Goal: Task Accomplishment & Management: Manage account settings

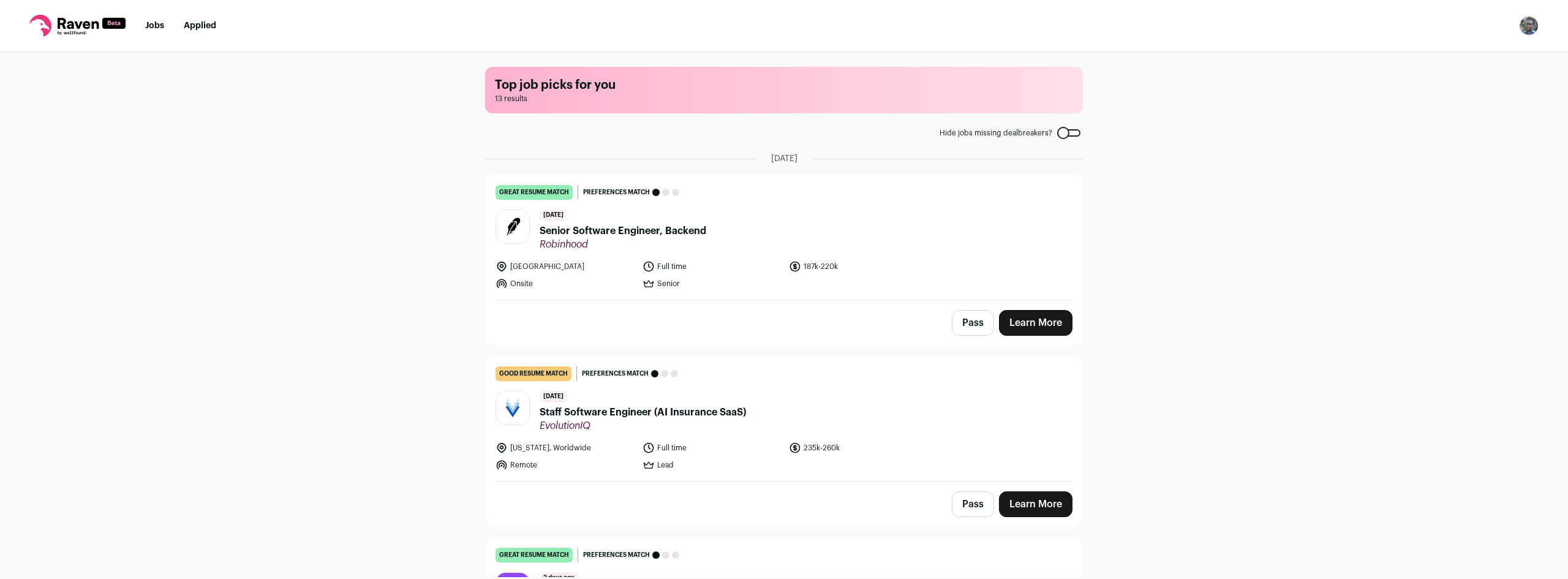
click at [965, 333] on button "Pass" at bounding box center [973, 323] width 43 height 26
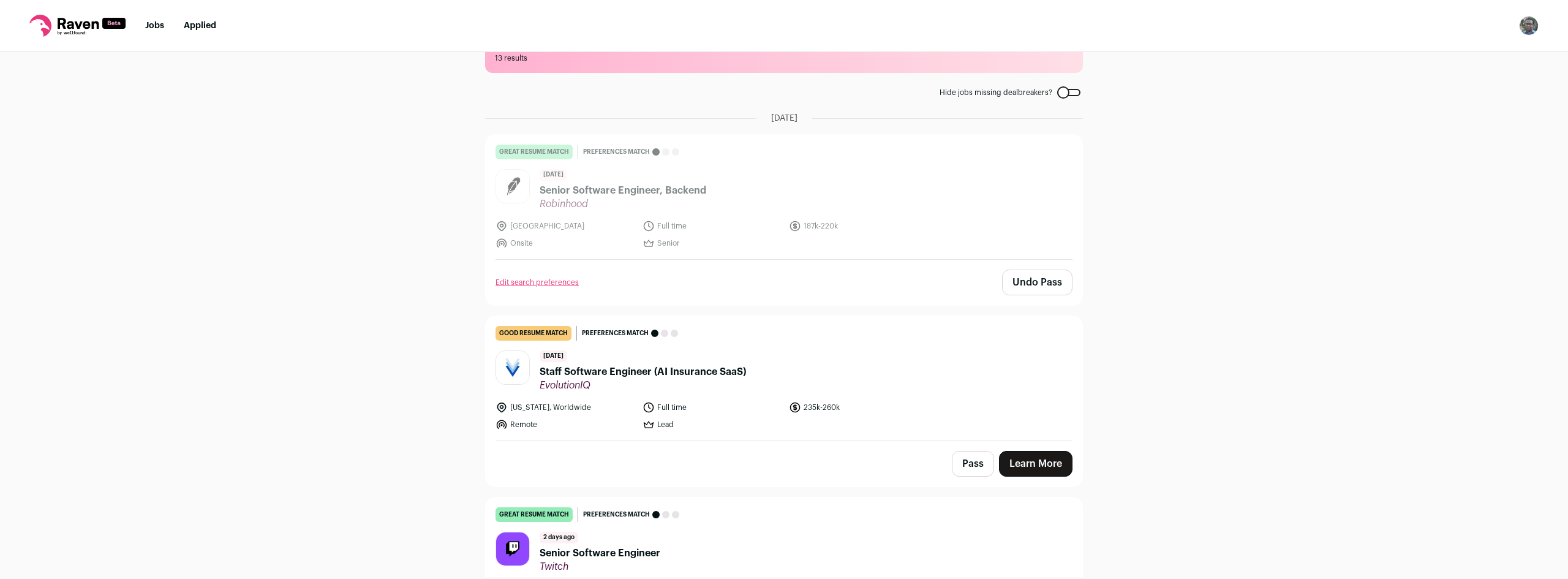
scroll to position [123, 0]
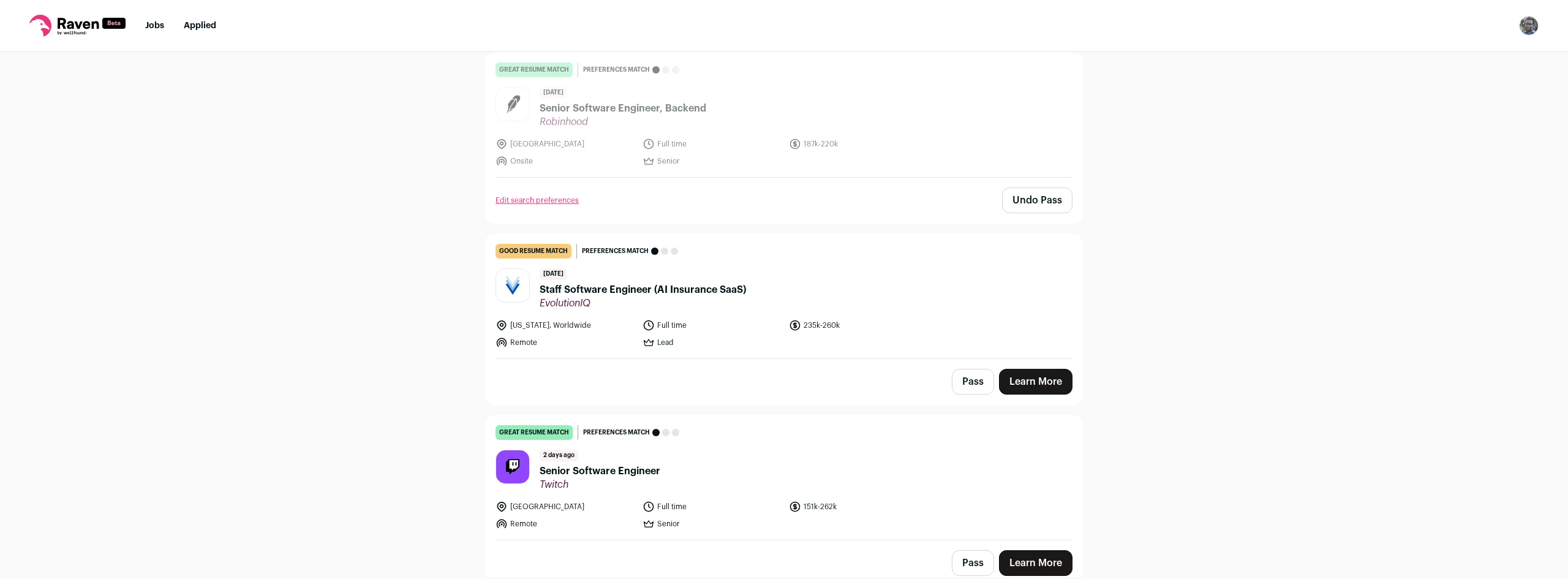
click at [961, 389] on button "Pass" at bounding box center [973, 382] width 43 height 26
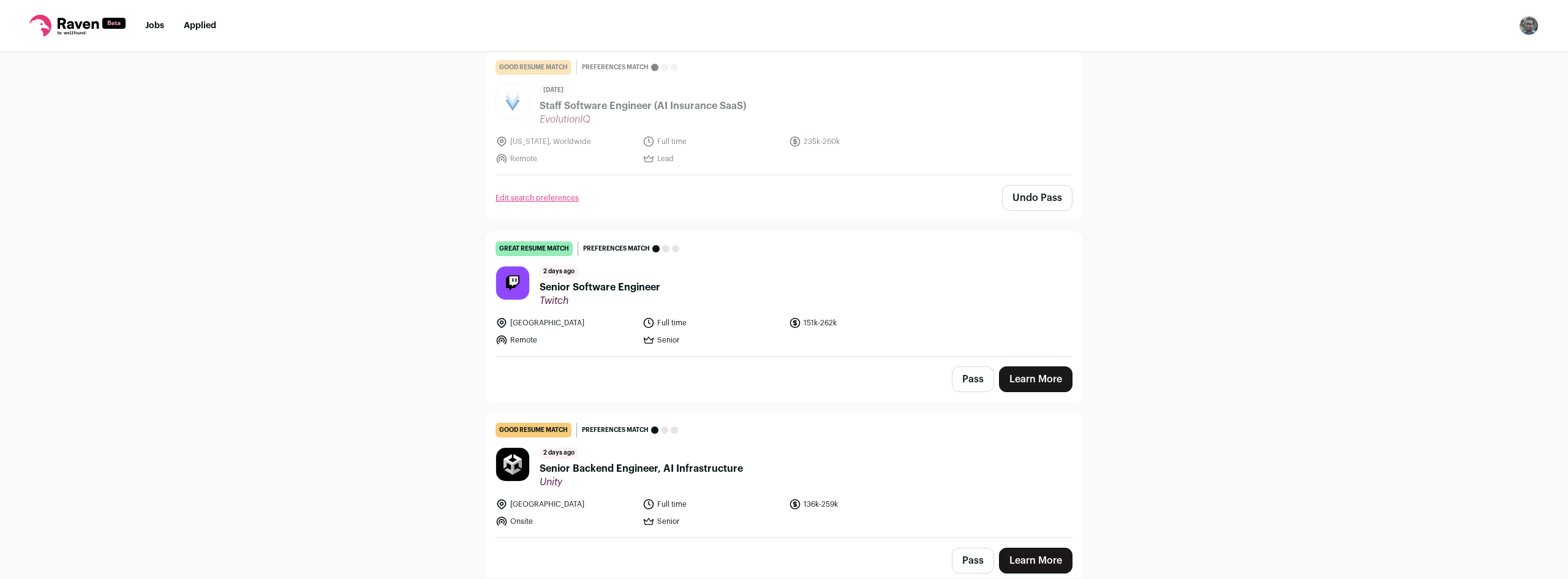
click at [959, 381] on button "Pass" at bounding box center [973, 380] width 43 height 26
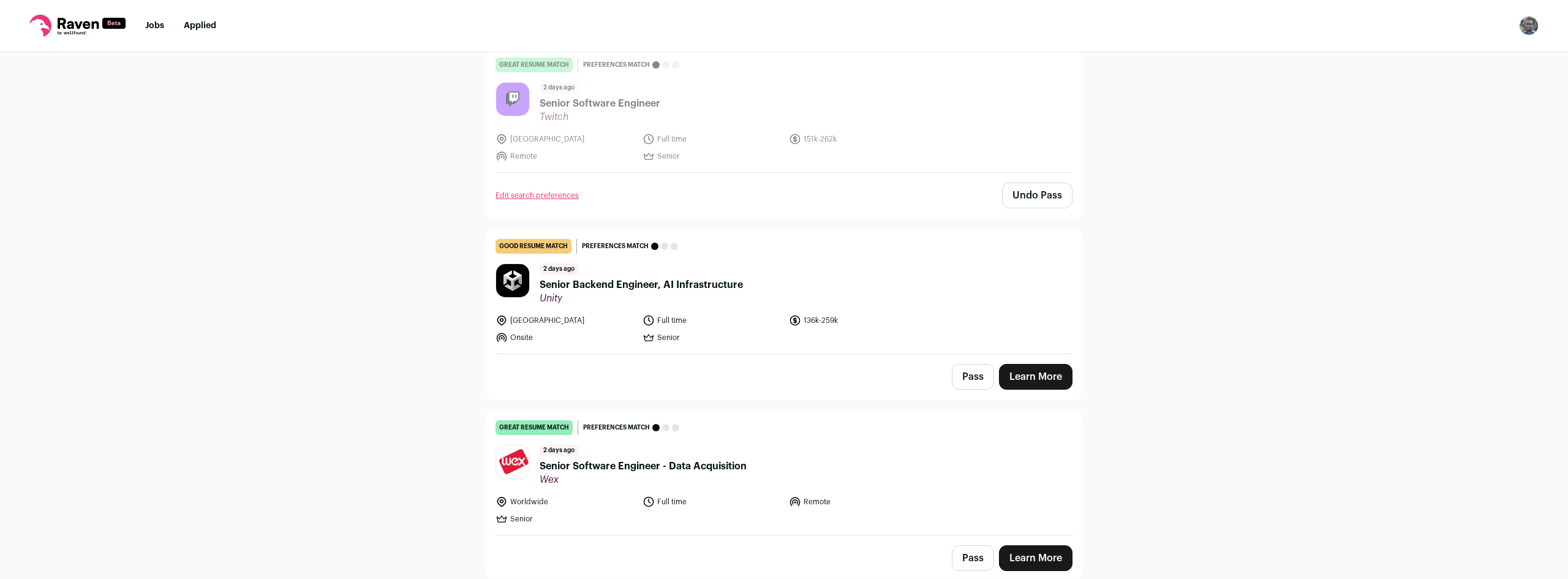
click at [966, 383] on button "Pass" at bounding box center [973, 377] width 43 height 26
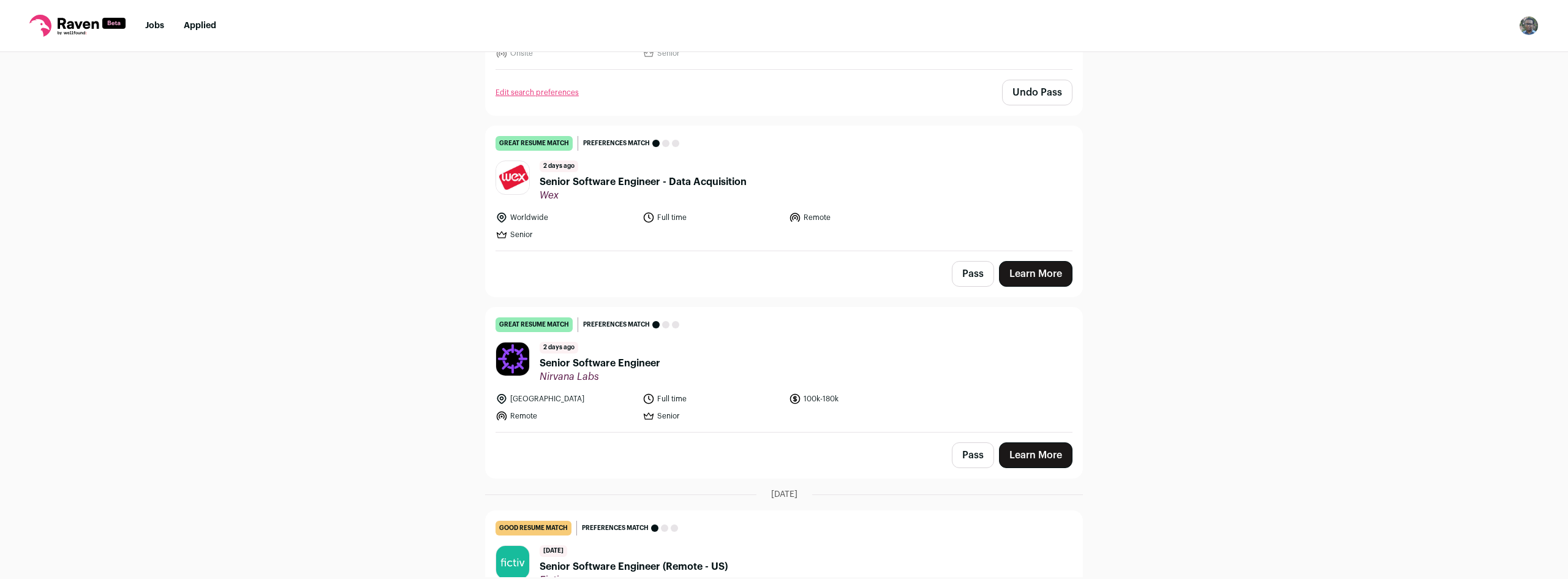
scroll to position [797, 0]
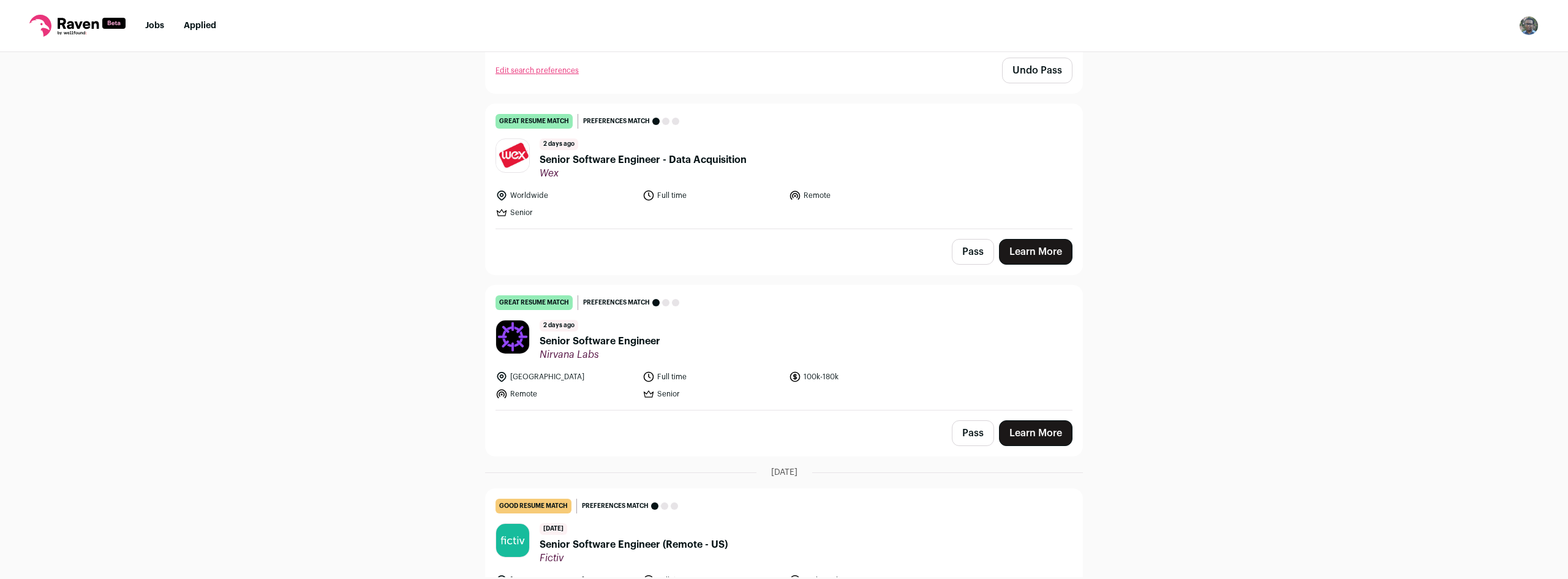
click at [970, 253] on button "Pass" at bounding box center [973, 252] width 43 height 26
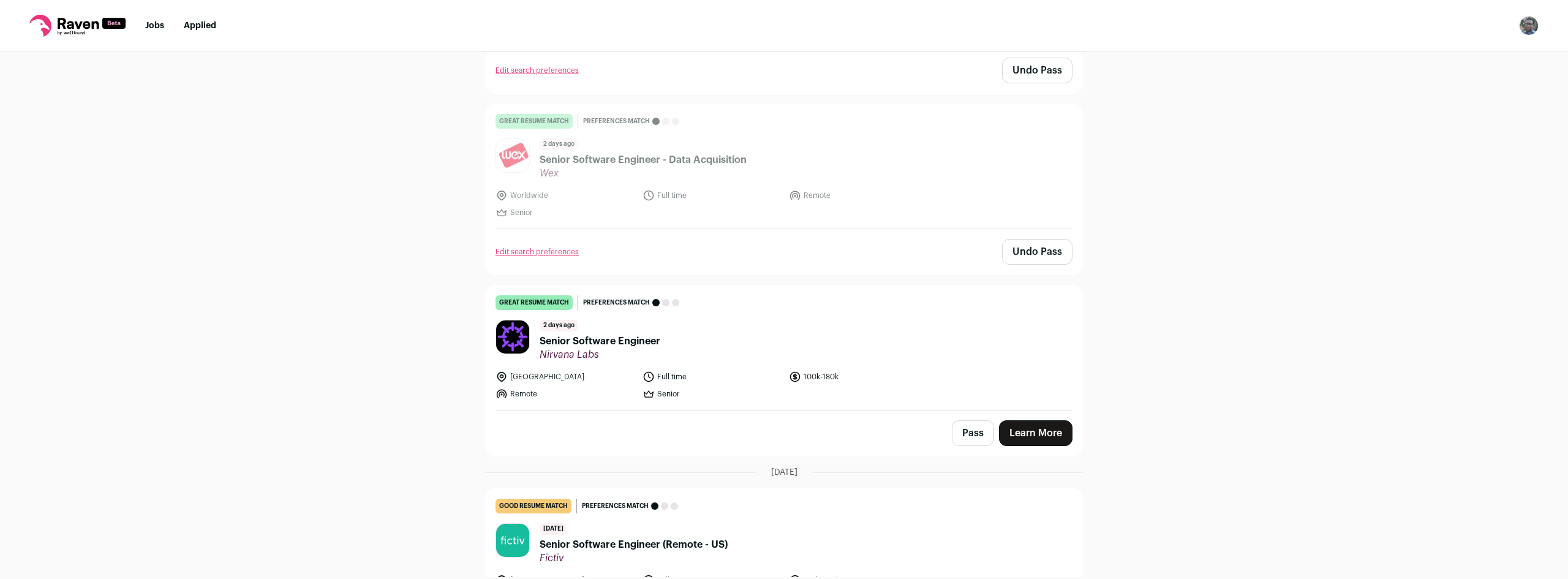
click at [948, 349] on header "2 days ago Senior Software Engineer Nirvana Labs" at bounding box center [784, 341] width 577 height 41
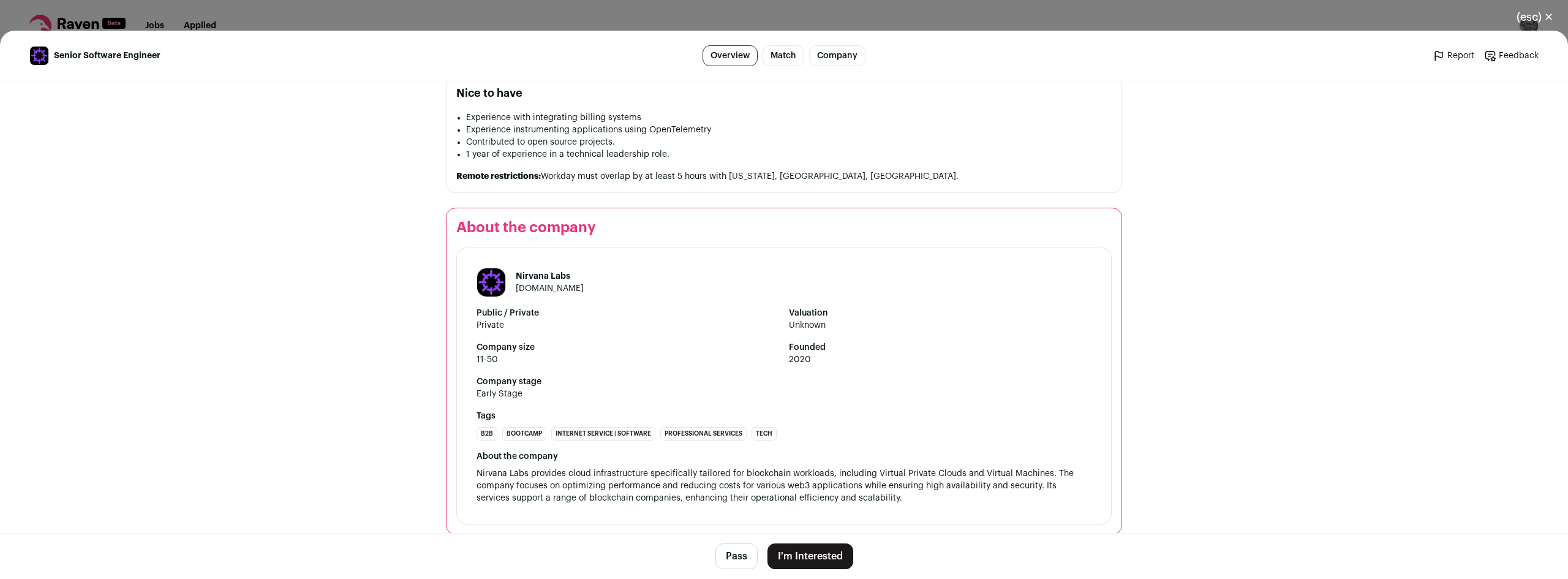
scroll to position [937, 0]
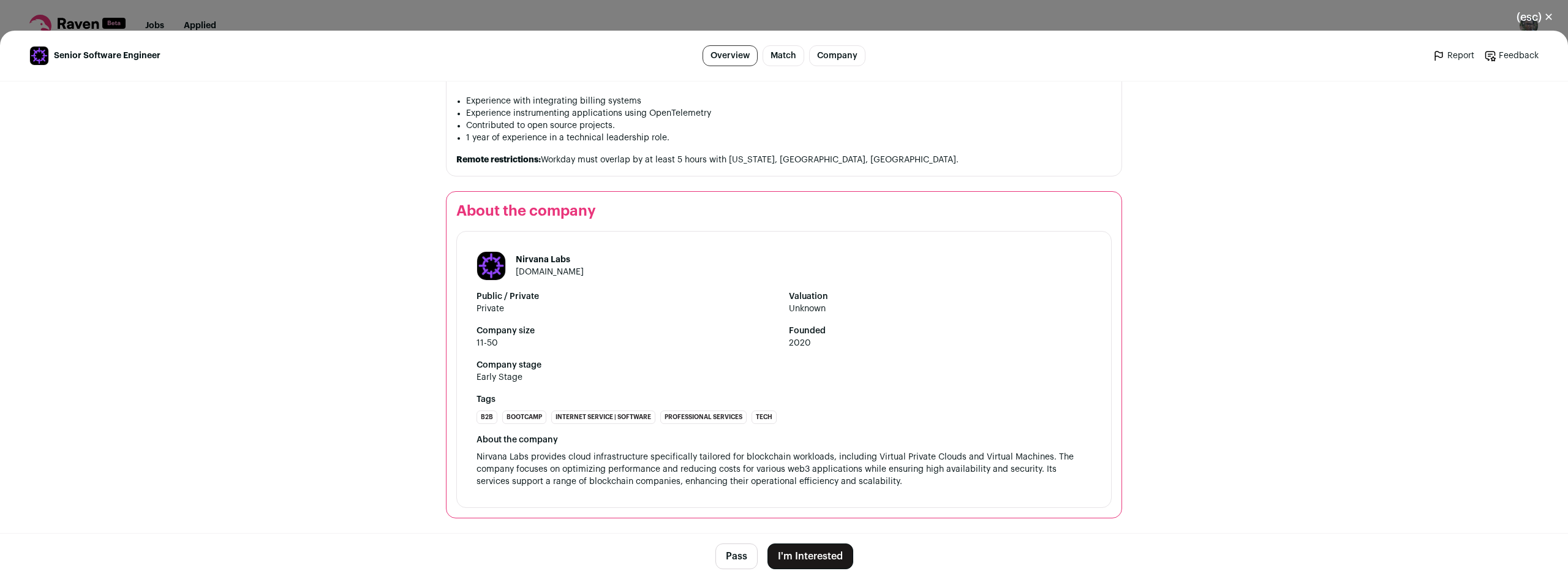
click at [742, 561] on button "Pass" at bounding box center [737, 556] width 43 height 26
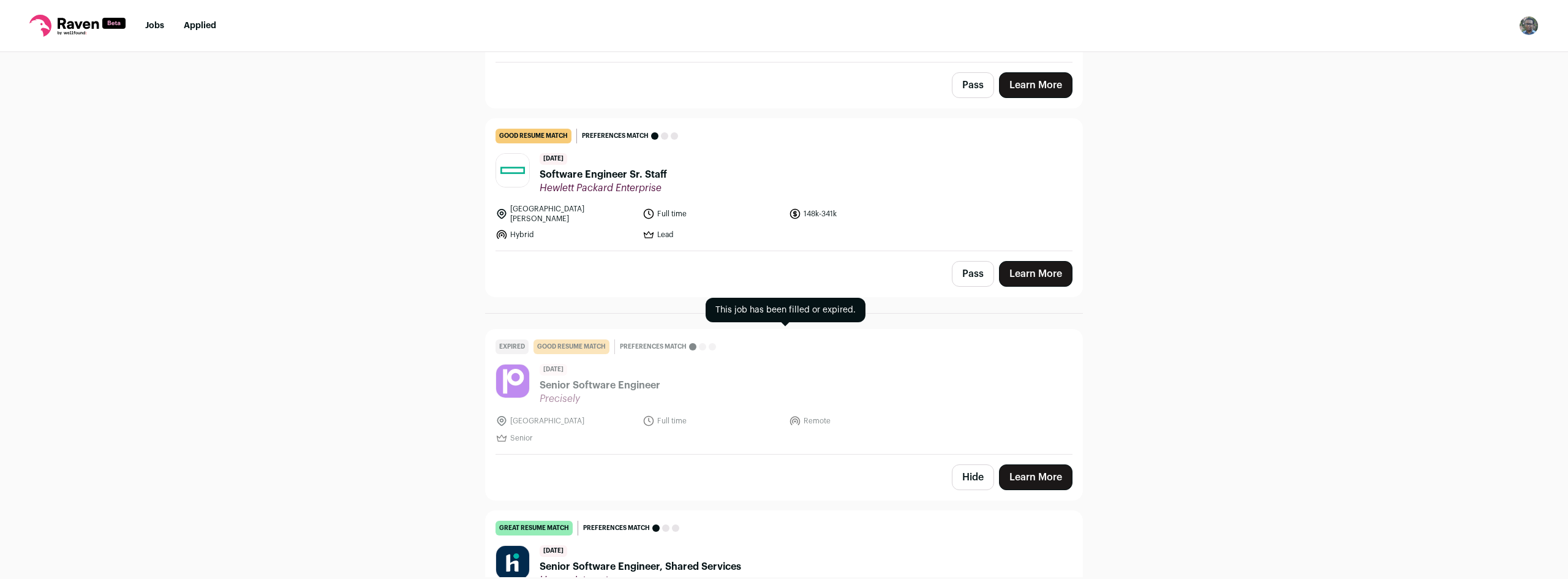
scroll to position [1164, 0]
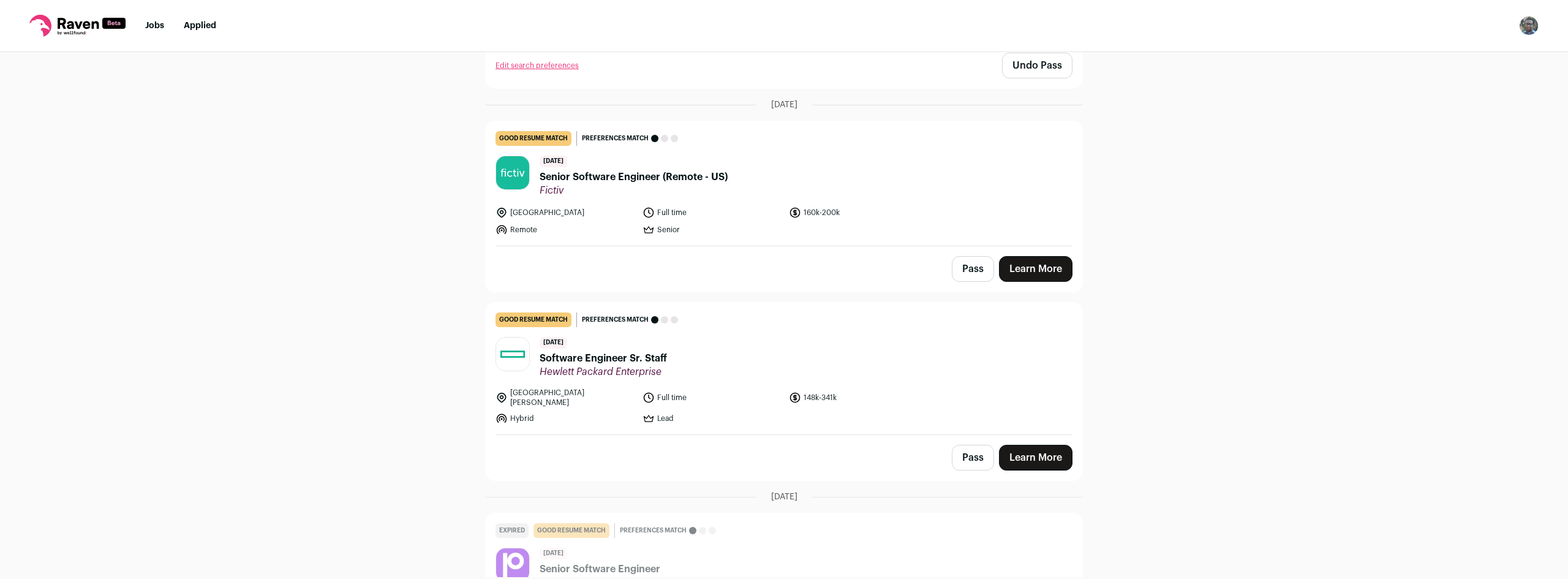
click at [978, 458] on button "Pass" at bounding box center [973, 458] width 43 height 26
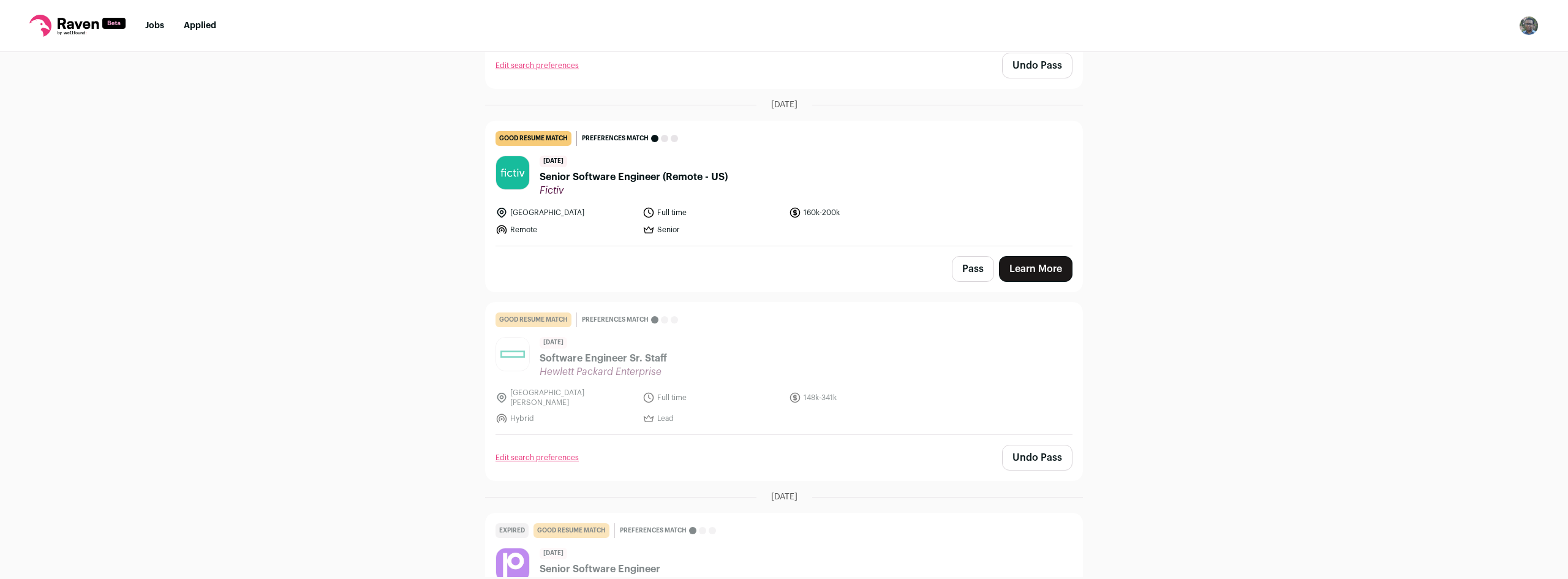
click at [974, 271] on button "Pass" at bounding box center [973, 269] width 43 height 26
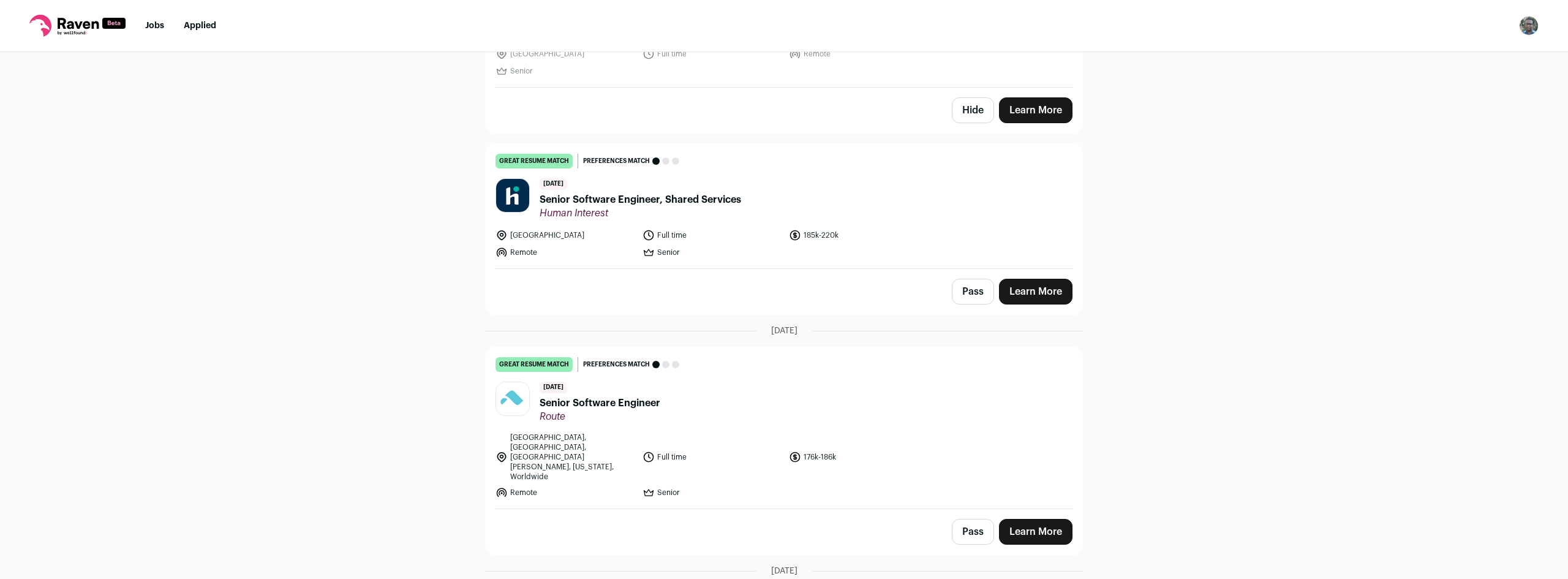
scroll to position [1716, 0]
click at [907, 234] on ul "United States Full time 185k-220k Remote Senior" at bounding box center [712, 243] width 433 height 30
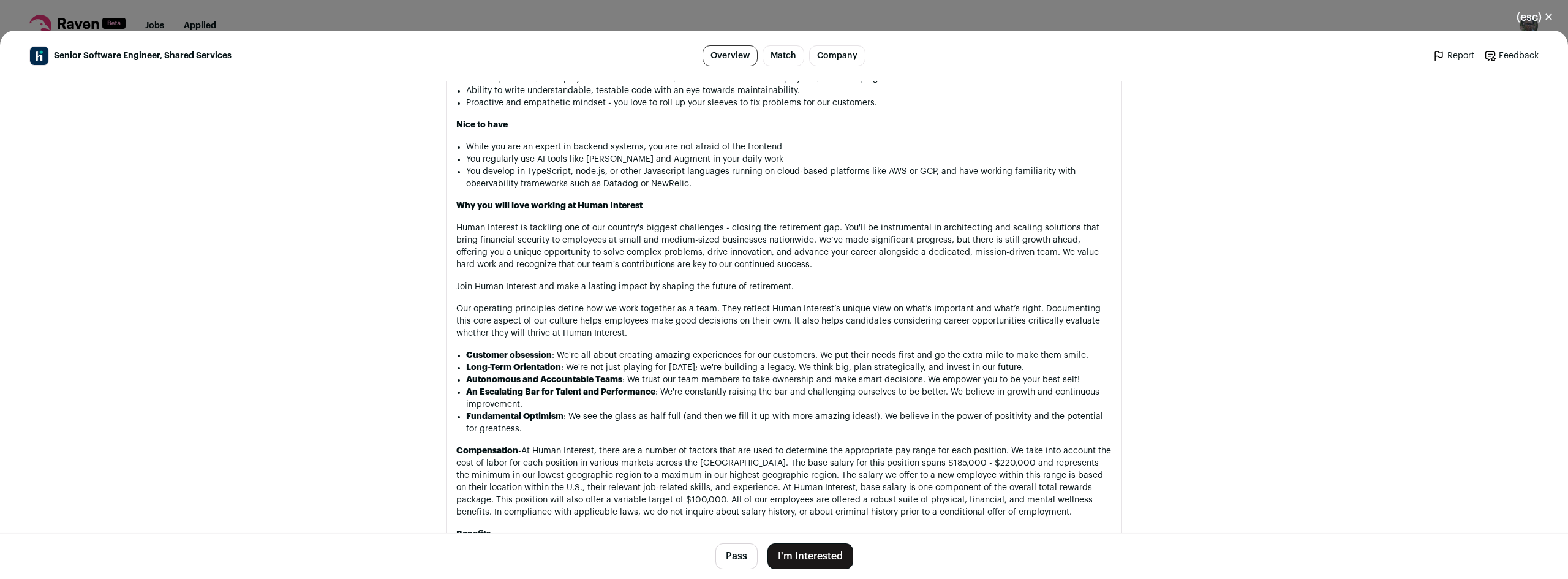
drag, startPoint x: 898, startPoint y: 528, endPoint x: 890, endPoint y: 596, distance: 68.5
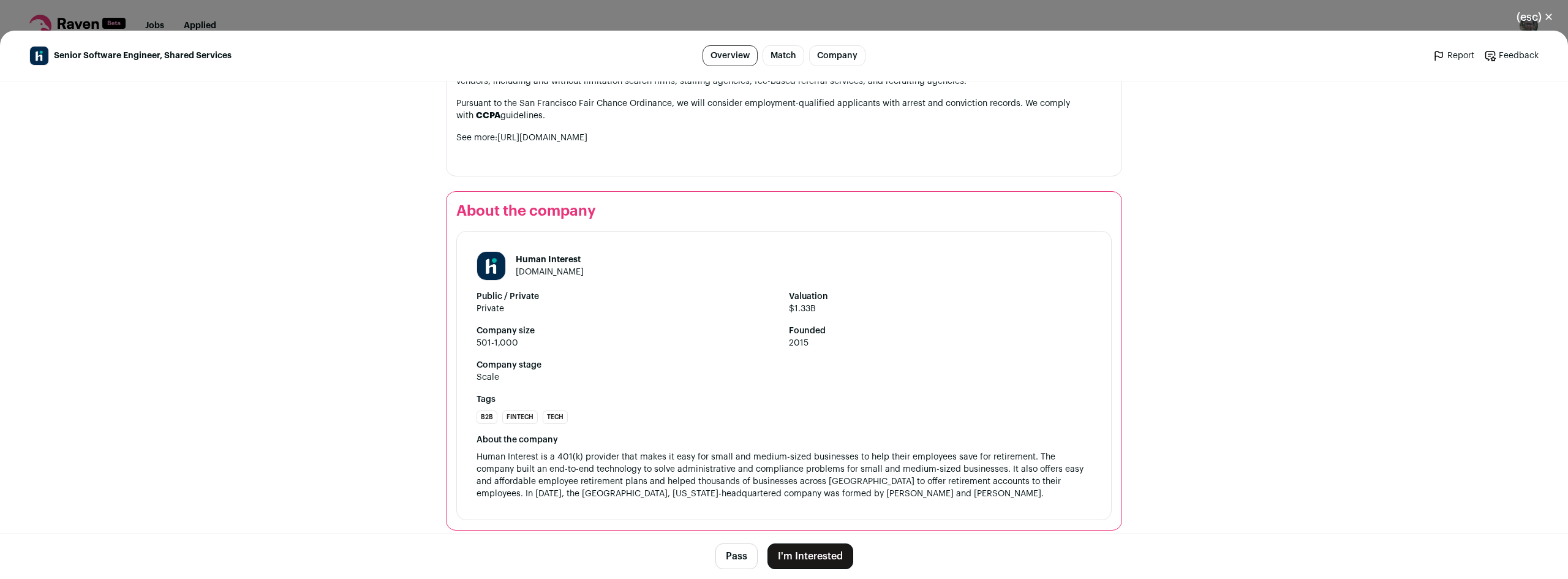
click at [729, 540] on footer "Pass I'm Interested" at bounding box center [784, 556] width 1568 height 46
click at [736, 554] on button "Pass" at bounding box center [737, 556] width 43 height 26
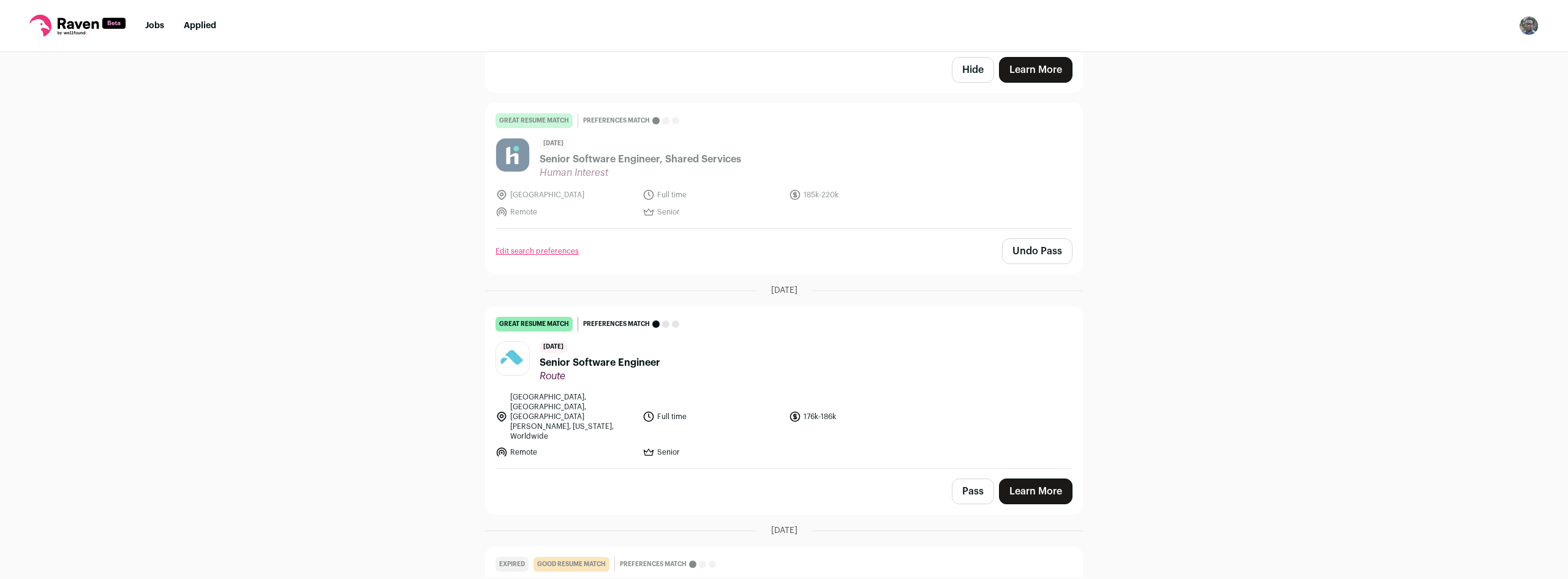
scroll to position [1777, 0]
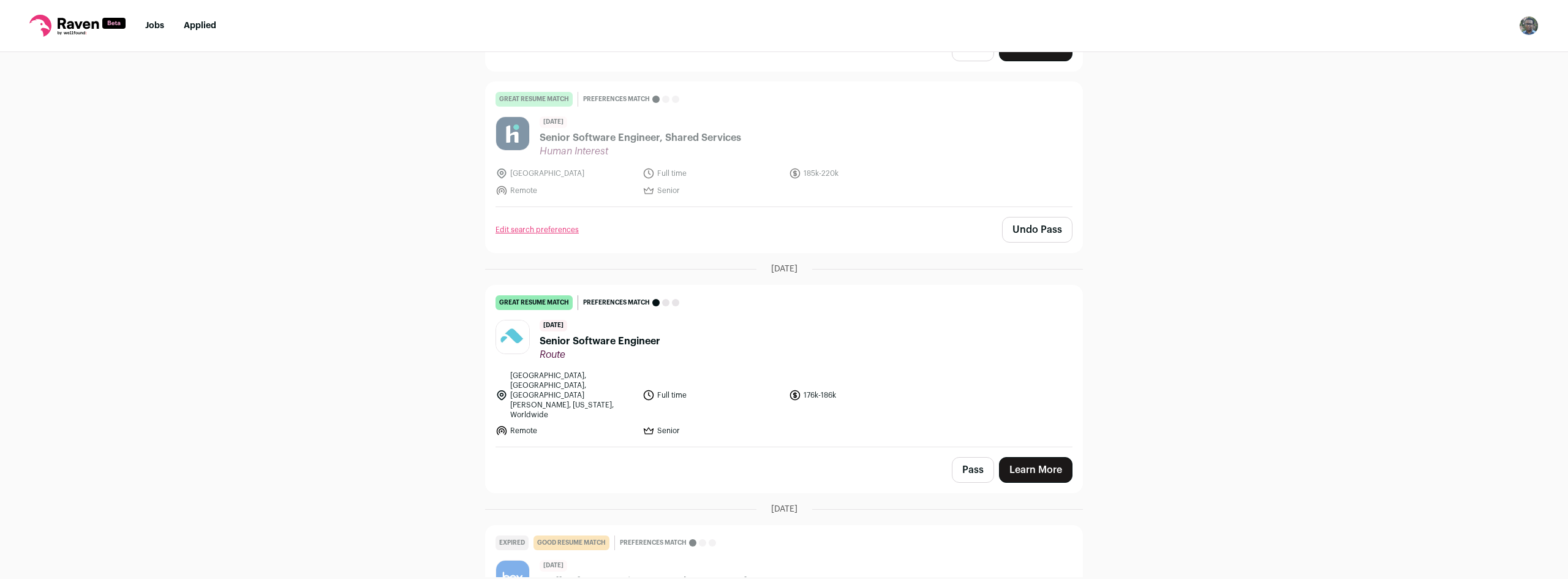
click at [934, 346] on header "11 days ago Senior Software Engineer Route" at bounding box center [784, 341] width 577 height 41
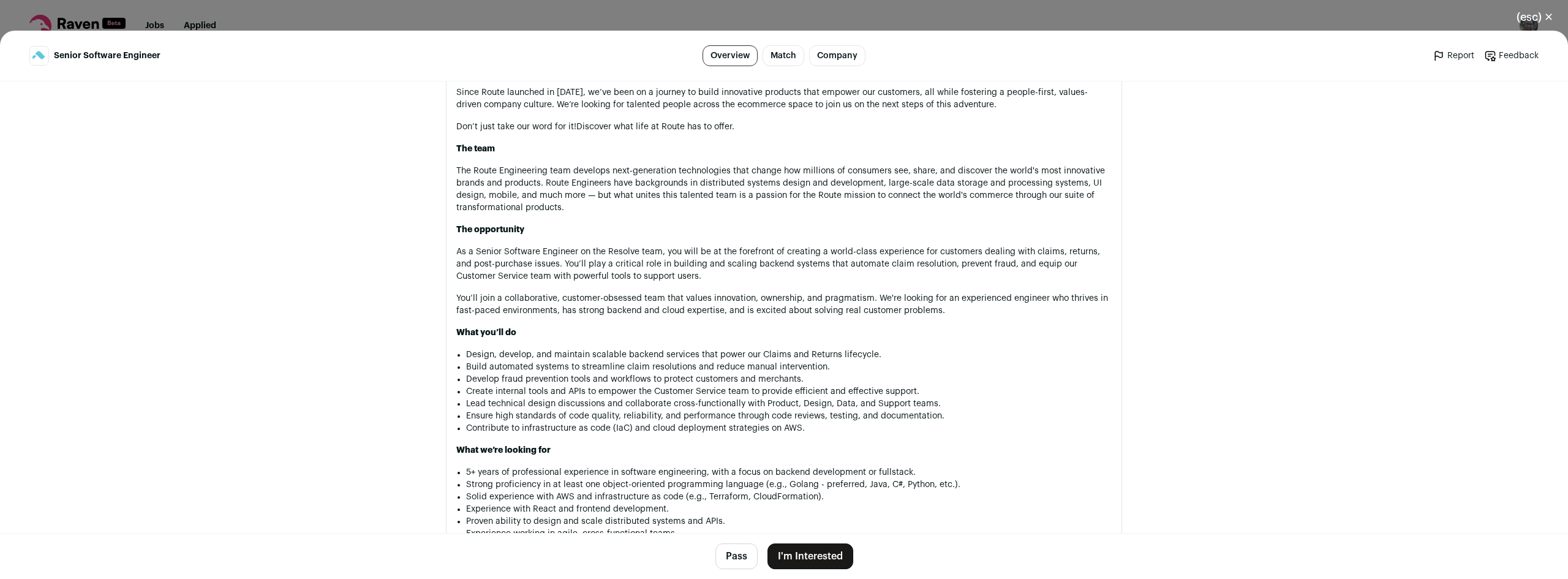
scroll to position [1473, 0]
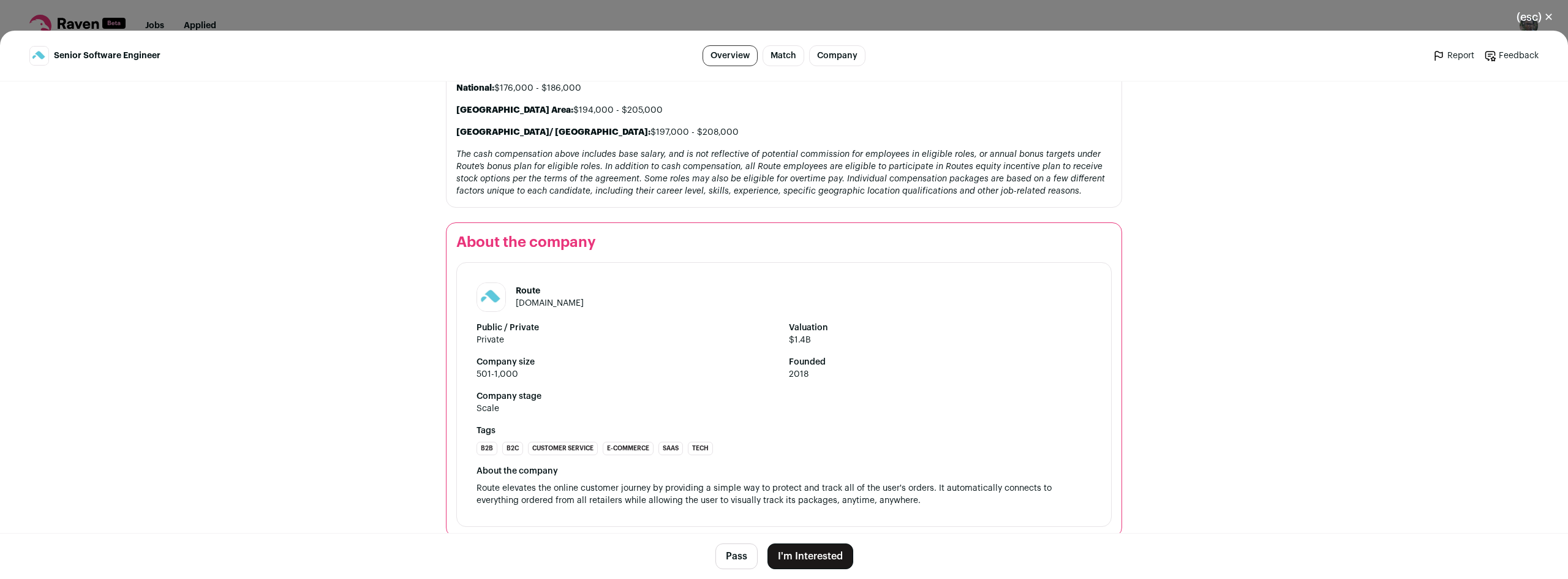
drag, startPoint x: 886, startPoint y: 281, endPoint x: 896, endPoint y: 498, distance: 217.2
click at [732, 565] on button "Pass" at bounding box center [737, 556] width 43 height 26
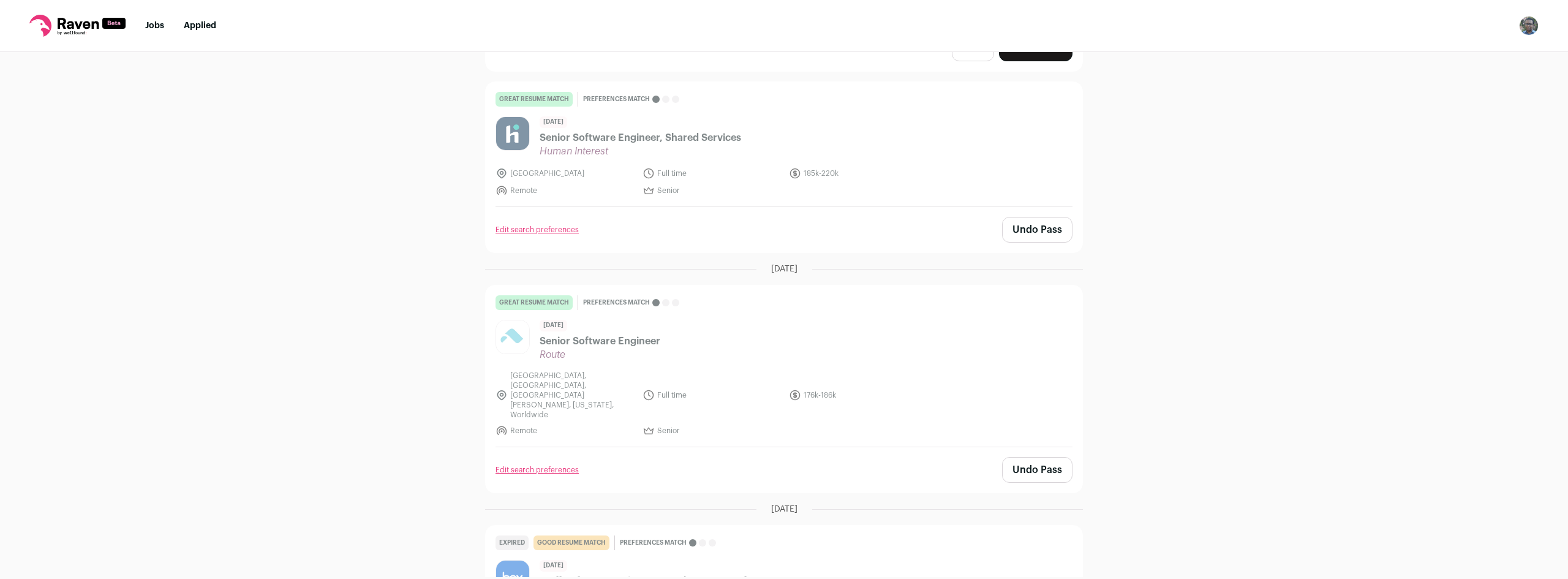
drag, startPoint x: 902, startPoint y: 314, endPoint x: 902, endPoint y: 397, distance: 83.0
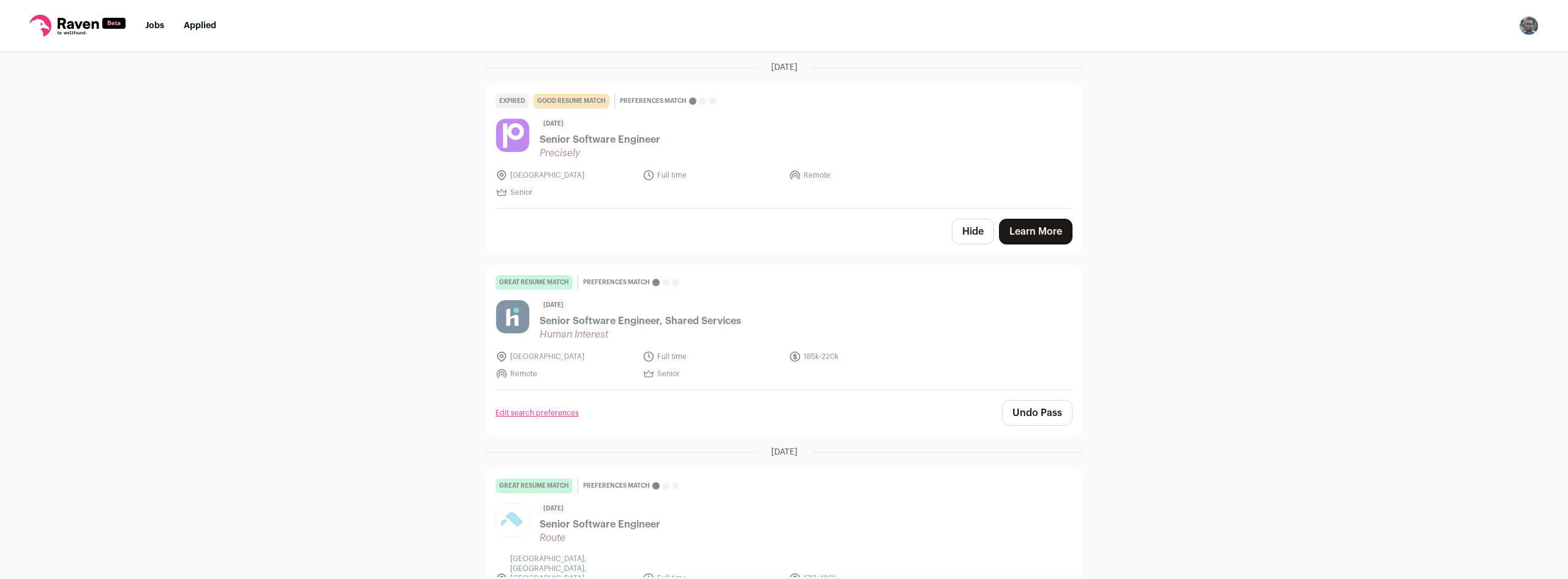
scroll to position [0, 0]
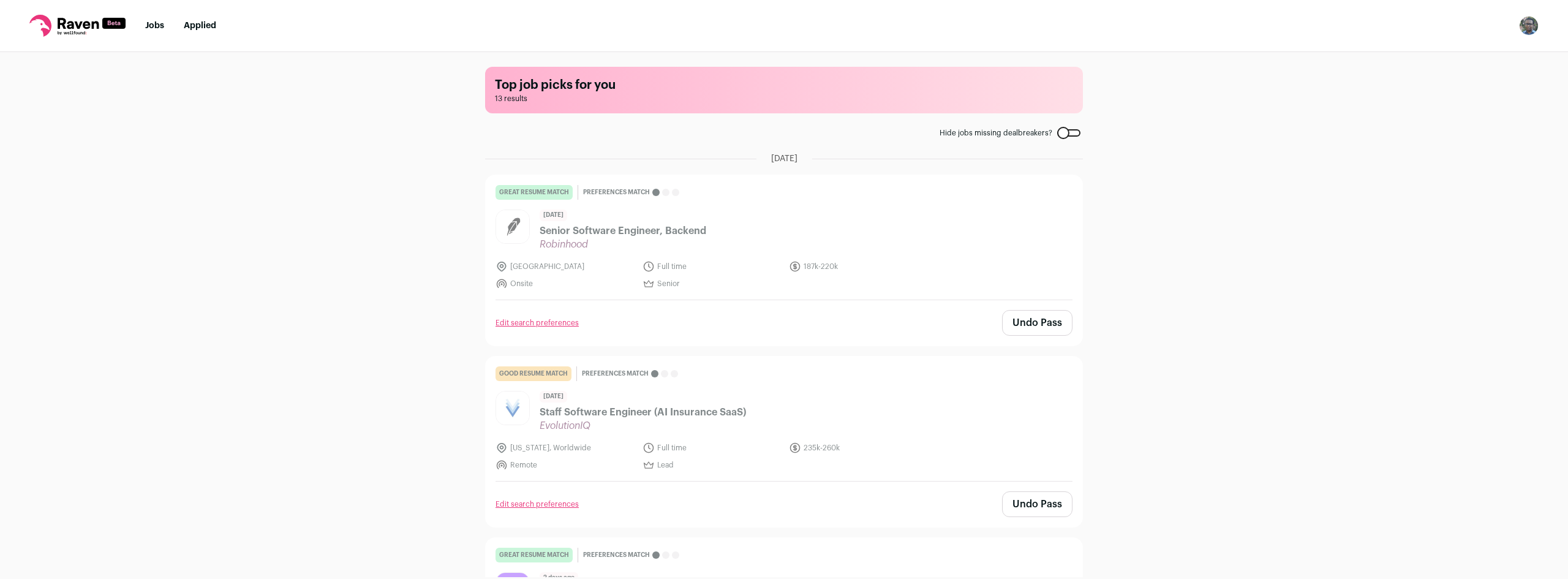
drag, startPoint x: 1175, startPoint y: 436, endPoint x: 1229, endPoint y: 31, distance: 408.6
